Goal: Navigation & Orientation: Find specific page/section

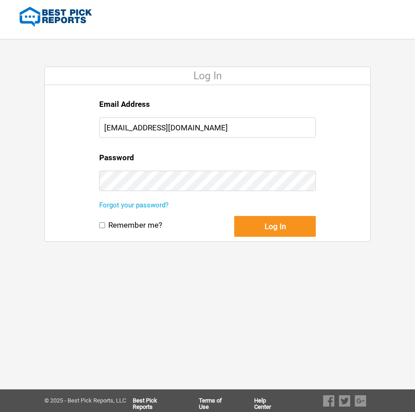
click at [126, 224] on label "Remember me?" at bounding box center [135, 225] width 54 height 10
click at [105, 224] on input "Remember me?" at bounding box center [102, 225] width 6 height 6
checkbox input "true"
click at [293, 240] on div "Log In" at bounding box center [274, 228] width 81 height 25
click at [287, 234] on button "Log In" at bounding box center [274, 226] width 81 height 21
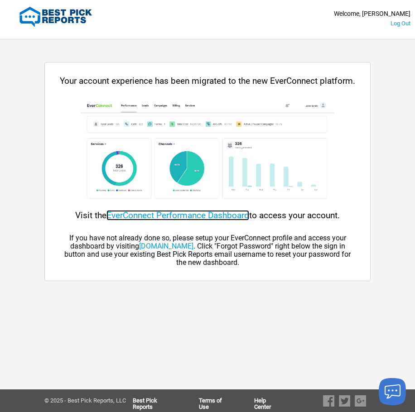
click at [190, 216] on link "EverConnect Performance Dashboard" at bounding box center [177, 215] width 143 height 10
